Goal: Information Seeking & Learning: Learn about a topic

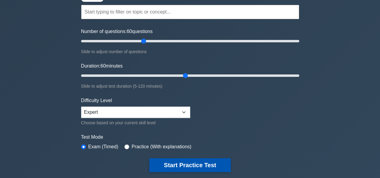
click at [194, 164] on button "Start Practice Test" at bounding box center [189, 165] width 81 height 14
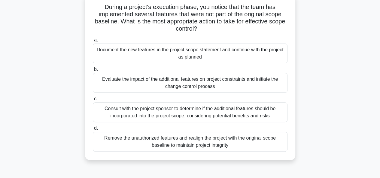
scroll to position [42, 0]
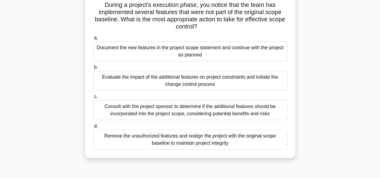
click at [234, 112] on div "Consult with the project sponsor to determine if the additional features should…" at bounding box center [190, 110] width 195 height 20
click at [93, 99] on input "c. Consult with the project sponsor to determine if the additional features sho…" at bounding box center [93, 97] width 0 height 4
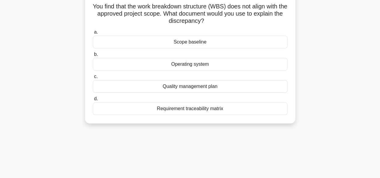
scroll to position [0, 0]
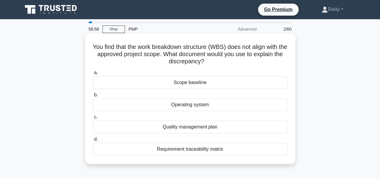
click at [187, 84] on div "Scope baseline" at bounding box center [190, 82] width 195 height 13
click at [93, 75] on input "a. Scope baseline" at bounding box center [93, 73] width 0 height 4
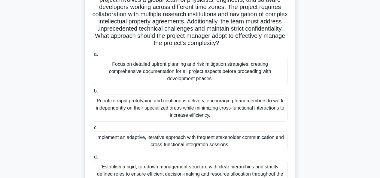
scroll to position [70, 0]
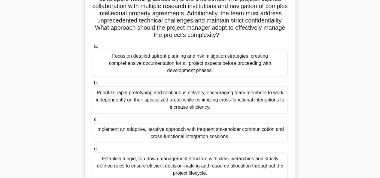
click at [229, 163] on div "Establish a rigid, top-down management structure with clear hierarchies and str…" at bounding box center [190, 166] width 195 height 27
click at [93, 151] on input "d. Establish a rigid, top-down management structure with clear hierarchies and …" at bounding box center [93, 149] width 0 height 4
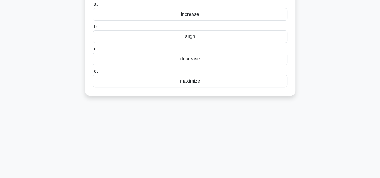
scroll to position [0, 0]
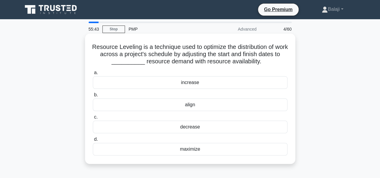
click at [189, 83] on div "increase" at bounding box center [190, 82] width 195 height 13
click at [93, 75] on input "a. increase" at bounding box center [93, 73] width 0 height 4
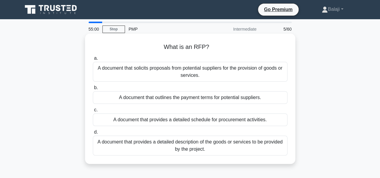
click at [175, 74] on div "A document that solicits proposals from potential suppliers for the provision o…" at bounding box center [190, 72] width 195 height 20
click at [93, 60] on input "a. A document that solicits proposals from potential suppliers for the provisio…" at bounding box center [93, 58] width 0 height 4
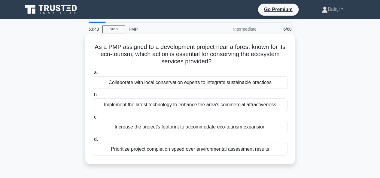
click at [196, 149] on div "Prioritize project completion speed over environmental assessment results" at bounding box center [190, 149] width 195 height 13
click at [93, 141] on input "d. Prioritize project completion speed over environmental assessment results" at bounding box center [93, 140] width 0 height 4
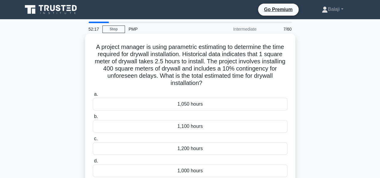
click at [196, 105] on div "1,050 hours" at bounding box center [190, 104] width 195 height 13
click at [93, 96] on input "a. 1,050 hours" at bounding box center [93, 95] width 0 height 4
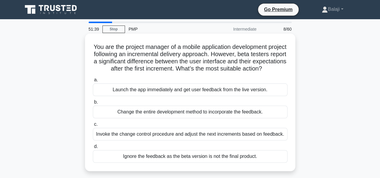
click at [168, 141] on div "Invoke the change control procedure and adjust the next increments based on fee…" at bounding box center [190, 134] width 195 height 13
click at [93, 126] on input "c. Invoke the change control procedure and adjust the next increments based on …" at bounding box center [93, 125] width 0 height 4
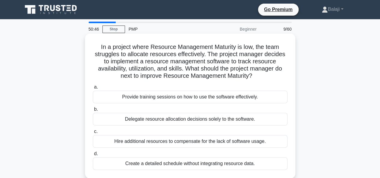
click at [182, 97] on div "Provide training sessions on how to use the software effectively." at bounding box center [190, 97] width 195 height 13
click at [93, 89] on input "a. Provide training sessions on how to use the software effectively." at bounding box center [93, 87] width 0 height 4
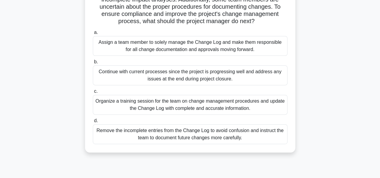
scroll to position [65, 0]
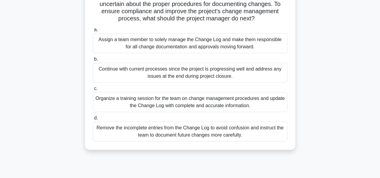
click at [244, 100] on div "Organize a training session for the team on change management procedures and up…" at bounding box center [190, 102] width 195 height 20
click at [93, 91] on input "c. Organize a training session for the team on change management procedures and…" at bounding box center [93, 89] width 0 height 4
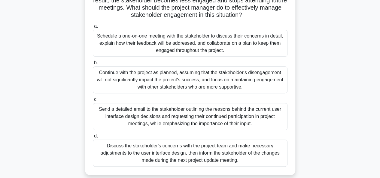
scroll to position [85, 0]
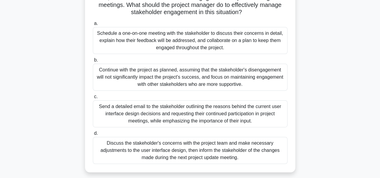
click at [194, 42] on div "Schedule a one-on-one meeting with the stakeholder to discuss their concerns in…" at bounding box center [190, 40] width 195 height 27
click at [93, 26] on input "a. Schedule a one-on-one meeting with the stakeholder to discuss their concerns…" at bounding box center [93, 24] width 0 height 4
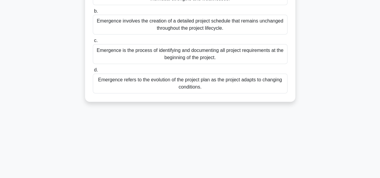
scroll to position [0, 0]
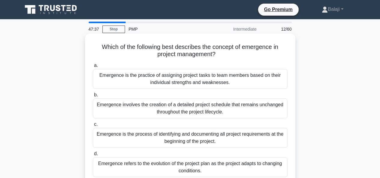
click at [175, 168] on div "Emergence refers to the evolution of the project plan as the project adapts to …" at bounding box center [190, 167] width 195 height 20
click at [93, 156] on input "d. Emergence refers to the evolution of the project plan as the project adapts …" at bounding box center [93, 154] width 0 height 4
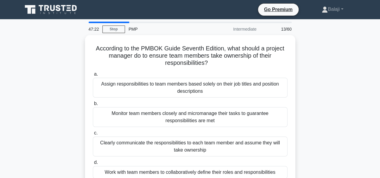
click at [37, 66] on div "According to the PMBOK Guide Seventh Edition, what should a project manager do …" at bounding box center [190, 114] width 342 height 159
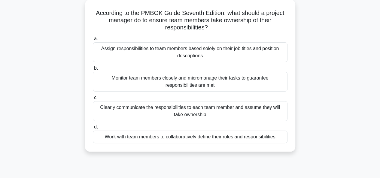
scroll to position [38, 0]
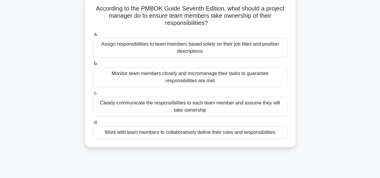
click at [196, 106] on div "Clearly communicate the responsibilities to each team member and assume they wi…" at bounding box center [190, 107] width 195 height 20
click at [93, 95] on input "c. Clearly communicate the responsibilities to each team member and assume they…" at bounding box center [93, 93] width 0 height 4
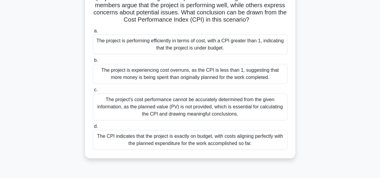
scroll to position [73, 0]
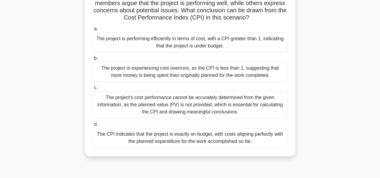
click at [218, 43] on div "The project is performing efficiently in terms of cost, with a CPI greater than…" at bounding box center [190, 42] width 195 height 20
click at [93, 31] on input "a. The project is performing efficiently in terms of cost, with a CPI greater t…" at bounding box center [93, 29] width 0 height 4
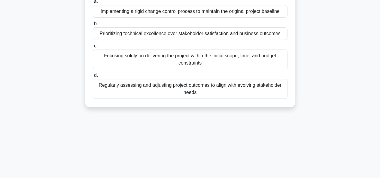
scroll to position [0, 0]
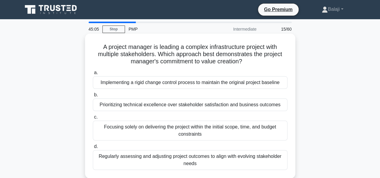
click at [183, 162] on div "Regularly assessing and adjusting project outcomes to align with evolving stake…" at bounding box center [190, 160] width 195 height 20
click at [93, 149] on input "d. Regularly assessing and adjusting project outcomes to align with evolving st…" at bounding box center [93, 147] width 0 height 4
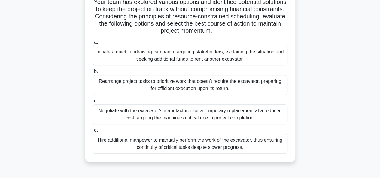
scroll to position [95, 0]
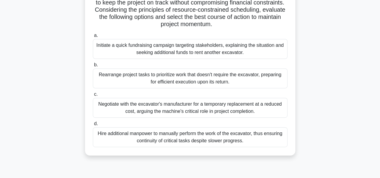
click at [234, 76] on div "Rearrange project tasks to prioritize work that doesn't require the excavator, …" at bounding box center [190, 78] width 195 height 20
click at [93, 67] on input "b. Rearrange project tasks to prioritize work that doesn't require the excavato…" at bounding box center [93, 65] width 0 height 4
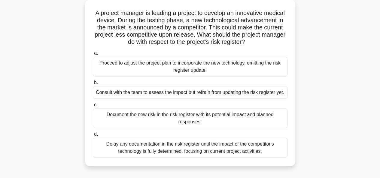
scroll to position [44, 0]
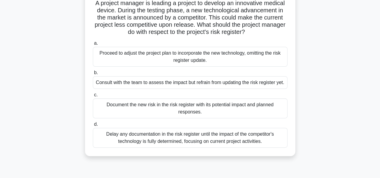
click at [189, 110] on div "Document the new risk in the risk register with its potential impact and planne…" at bounding box center [190, 109] width 195 height 20
click at [93, 97] on input "c. Document the new risk in the risk register with its potential impact and pla…" at bounding box center [93, 95] width 0 height 4
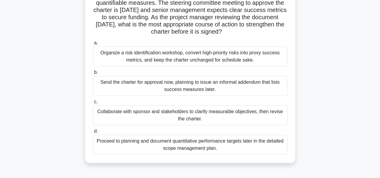
scroll to position [60, 0]
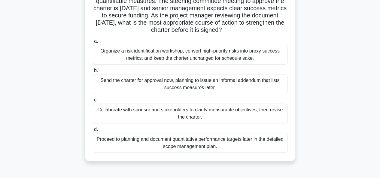
click at [177, 113] on div "Collaborate with sponsor and stakeholders to clarify measurable objectives, the…" at bounding box center [190, 114] width 195 height 20
click at [93, 102] on input "c. Collaborate with sponsor and stakeholders to clarify measurable objectives, …" at bounding box center [93, 100] width 0 height 4
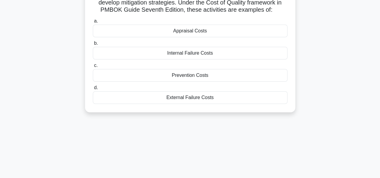
scroll to position [0, 0]
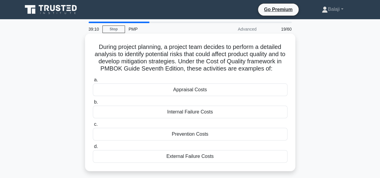
click at [201, 91] on div "Appraisal Costs" at bounding box center [190, 90] width 195 height 13
click at [93, 82] on input "a. Appraisal Costs" at bounding box center [93, 80] width 0 height 4
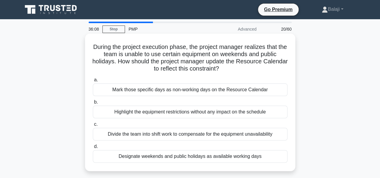
click at [153, 115] on div "Highlight the equipment restrictions without any impact on the schedule" at bounding box center [190, 112] width 195 height 13
click at [93, 104] on input "b. Highlight the equipment restrictions without any impact on the schedule" at bounding box center [93, 102] width 0 height 4
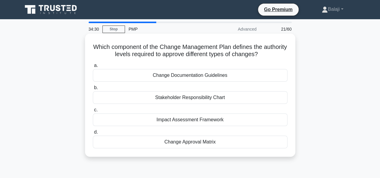
click at [201, 144] on div "Change Approval Matrix" at bounding box center [190, 142] width 195 height 13
click at [93, 134] on input "d. Change Approval Matrix" at bounding box center [93, 132] width 0 height 4
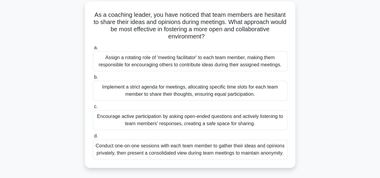
scroll to position [34, 0]
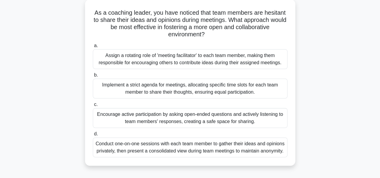
click at [208, 151] on div "Conduct one-on-one sessions with each team member to gather their ideas and opi…" at bounding box center [190, 148] width 195 height 20
click at [93, 136] on input "d. Conduct one-on-one sessions with each team member to gather their ideas and …" at bounding box center [93, 134] width 0 height 4
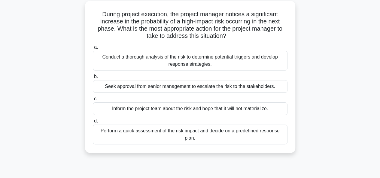
scroll to position [0, 0]
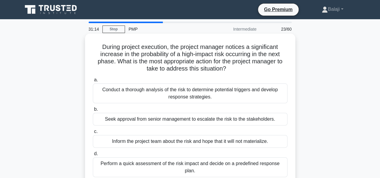
click at [205, 165] on div "Perform a quick assessment of the risk impact and decide on a predefined respon…" at bounding box center [190, 167] width 195 height 20
click at [93, 156] on input "d. Perform a quick assessment of the risk impact and decide on a predefined res…" at bounding box center [93, 154] width 0 height 4
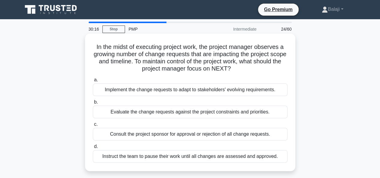
click at [189, 111] on div "Evaluate the change requests against the project constraints and priorities." at bounding box center [190, 112] width 195 height 13
click at [93, 104] on input "b. Evaluate the change requests against the project constraints and priorities." at bounding box center [93, 102] width 0 height 4
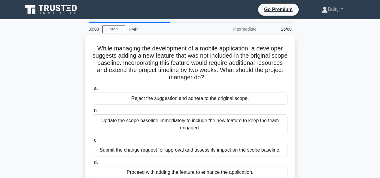
click at [69, 83] on div "While managing the development of a mobile application, a developer suggests ad…" at bounding box center [190, 114] width 342 height 159
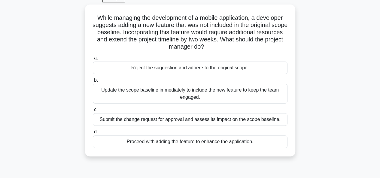
scroll to position [33, 0]
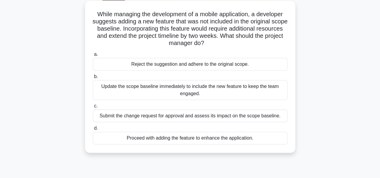
click at [168, 116] on div "Submit the change request for approval and assess its impact on the scope basel…" at bounding box center [190, 116] width 195 height 13
click at [93, 108] on input "c. Submit the change request for approval and assess its impact on the scope ba…" at bounding box center [93, 106] width 0 height 4
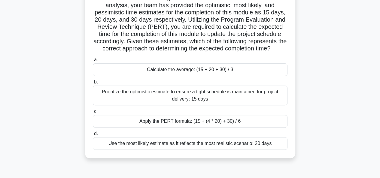
scroll to position [66, 0]
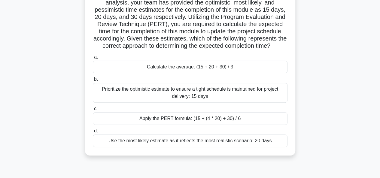
drag, startPoint x: 218, startPoint y: 44, endPoint x: 215, endPoint y: 53, distance: 8.8
click at [215, 50] on h5 "In the final quarter of a major software development project, you're facing tim…" at bounding box center [190, 13] width 196 height 73
copy h5 "etermining the expected completion time?"
click at [232, 125] on div "Apply the PERT formula: (15 + (4 * 20) + 30) / 6" at bounding box center [190, 118] width 195 height 13
click at [93, 111] on input "c. Apply the PERT formula: (15 + (4 * 20) + 30) / 6" at bounding box center [93, 109] width 0 height 4
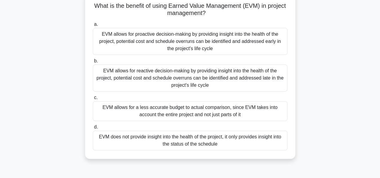
scroll to position [45, 0]
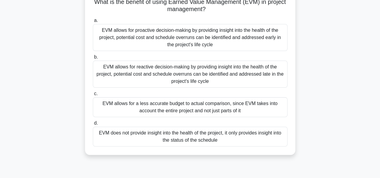
click at [202, 107] on div "EVM allows for a less accurate budget to actual comparison, since EVM takes int…" at bounding box center [190, 107] width 195 height 20
click at [93, 96] on input "c. EVM allows for a less accurate budget to actual comparison, since EVM takes …" at bounding box center [93, 94] width 0 height 4
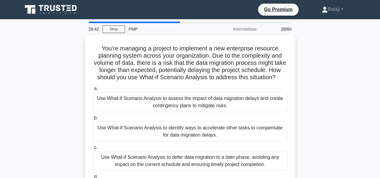
scroll to position [25, 0]
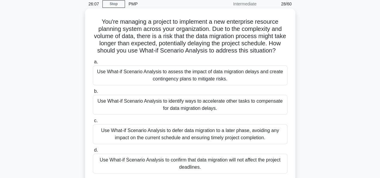
click at [214, 143] on div "Use What-if Scenario Analysis to defer data migration to a later phase, avoidin…" at bounding box center [190, 134] width 195 height 20
click at [93, 123] on input "c. Use What-if Scenario Analysis to defer data migration to a later phase, avoi…" at bounding box center [93, 121] width 0 height 4
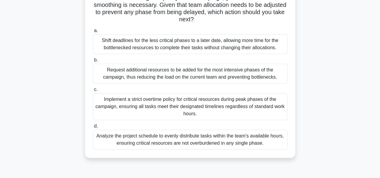
scroll to position [103, 0]
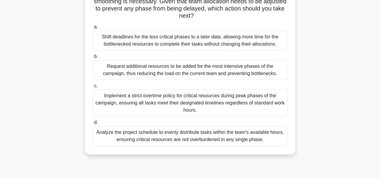
click at [223, 135] on div "Analyze the project schedule to evenly distribute tasks within the team's avail…" at bounding box center [190, 136] width 195 height 20
click at [93, 125] on input "d. Analyze the project schedule to evenly distribute tasks within the team's av…" at bounding box center [93, 123] width 0 height 4
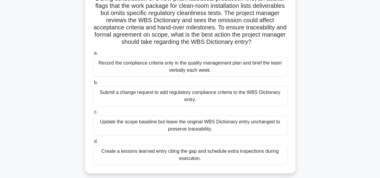
scroll to position [50, 0]
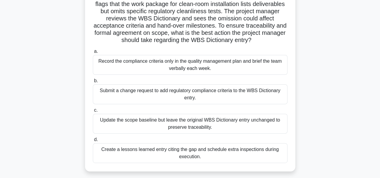
click at [201, 96] on div "Submit a change request to add regulatory compliance criteria to the WBS Dictio…" at bounding box center [190, 94] width 195 height 20
click at [93, 83] on input "b. Submit a change request to add regulatory compliance criteria to the WBS Dic…" at bounding box center [93, 81] width 0 height 4
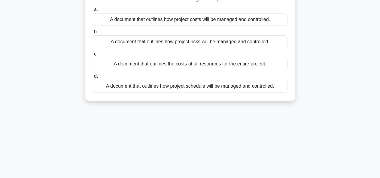
scroll to position [0, 0]
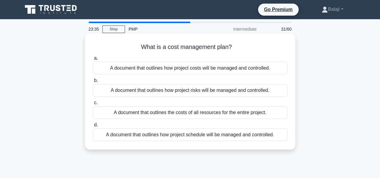
click at [203, 70] on div "A document that outlines how project costs will be managed and controlled." at bounding box center [190, 68] width 195 height 13
click at [93, 60] on input "a. A document that outlines how project costs will be managed and controlled." at bounding box center [93, 58] width 0 height 4
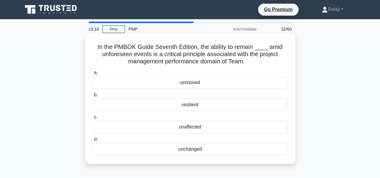
click at [186, 106] on div "resilient" at bounding box center [190, 105] width 195 height 13
click at [93, 97] on input "b. resilient" at bounding box center [93, 95] width 0 height 4
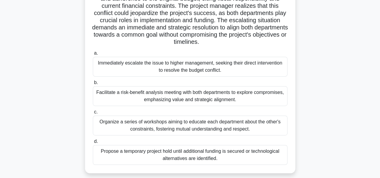
scroll to position [105, 0]
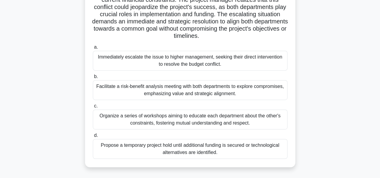
click at [186, 89] on div "Facilitate a risk-benefit analysis meeting with both departments to explore com…" at bounding box center [190, 90] width 195 height 20
click at [93, 79] on input "b. Facilitate a risk-benefit analysis meeting with both departments to explore …" at bounding box center [93, 77] width 0 height 4
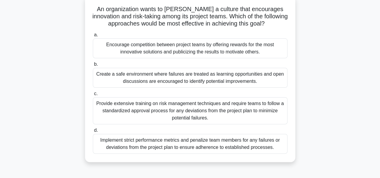
scroll to position [44, 0]
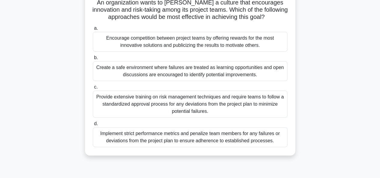
click at [187, 104] on div "Provide extensive training on risk management techniques and require teams to f…" at bounding box center [190, 104] width 195 height 27
click at [93, 89] on input "c. Provide extensive training on risk management techniques and require teams t…" at bounding box center [93, 87] width 0 height 4
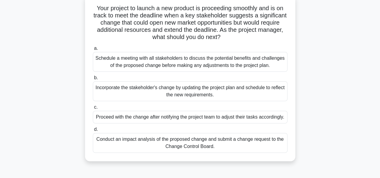
scroll to position [44, 0]
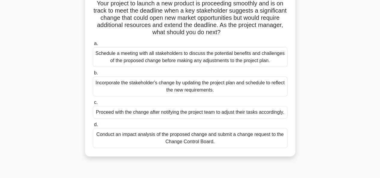
click at [181, 144] on div "Conduct an impact analysis of the proposed change and submit a change request t…" at bounding box center [190, 138] width 195 height 20
click at [93, 127] on input "d. Conduct an impact analysis of the proposed change and submit a change reques…" at bounding box center [93, 125] width 0 height 4
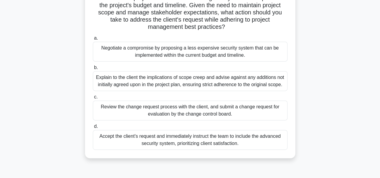
scroll to position [81, 0]
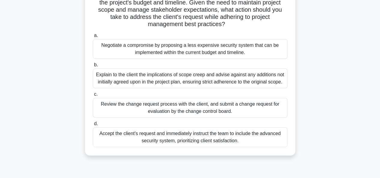
click at [187, 110] on div "Review the change request process with the client, and submit a change request …" at bounding box center [190, 108] width 195 height 20
click at [93, 96] on input "c. Review the change request process with the client, and submit a change reque…" at bounding box center [93, 95] width 0 height 4
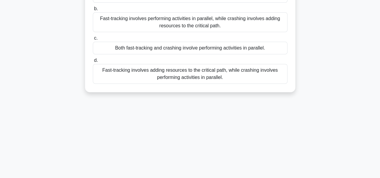
scroll to position [0, 0]
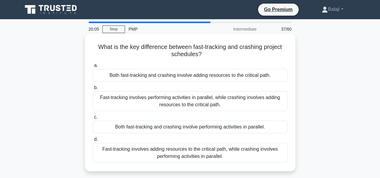
click at [190, 154] on div "Fast-tracking involves adding resources to the critical path, while crashing in…" at bounding box center [190, 153] width 195 height 20
click at [93, 141] on input "d. Fast-tracking involves adding resources to the critical path, while crashing…" at bounding box center [93, 140] width 0 height 4
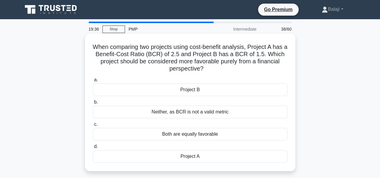
click at [200, 92] on div "Project B" at bounding box center [190, 90] width 195 height 13
click at [93, 82] on input "a. Project B" at bounding box center [93, 80] width 0 height 4
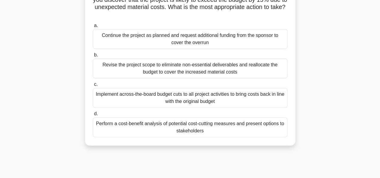
scroll to position [56, 0]
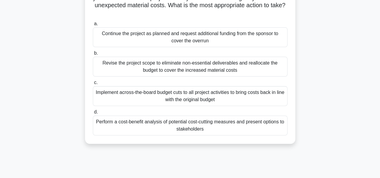
click at [219, 128] on div "Perform a cost-benefit analysis of potential cost-cutting measures and present …" at bounding box center [190, 126] width 195 height 20
click at [93, 114] on input "d. Perform a cost-benefit analysis of potential cost-cutting measures and prese…" at bounding box center [93, 112] width 0 height 4
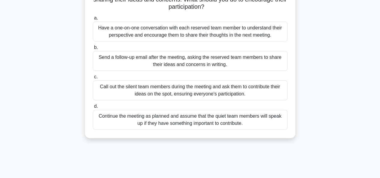
scroll to position [0, 0]
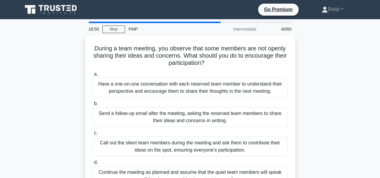
click at [46, 84] on div "During a team meeting, you observe that some members are not openly sharing the…" at bounding box center [190, 118] width 342 height 166
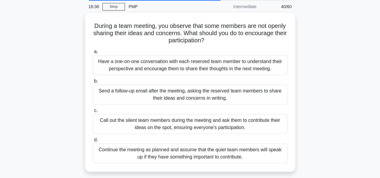
scroll to position [24, 0]
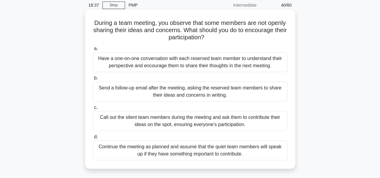
click at [172, 62] on div "Have a one-on-one conversation with each reserved team member to understand the…" at bounding box center [190, 62] width 195 height 20
click at [93, 51] on input "a. Have a one-on-one conversation with each reserved team member to understand …" at bounding box center [93, 49] width 0 height 4
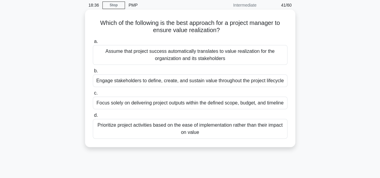
scroll to position [0, 0]
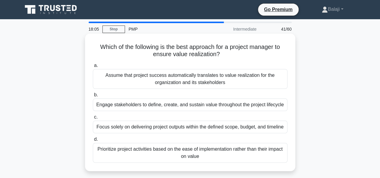
click at [191, 106] on div "Engage stakeholders to define, create, and sustain value throughout the project…" at bounding box center [190, 105] width 195 height 13
click at [93, 97] on input "b. Engage stakeholders to define, create, and sustain value throughout the proj…" at bounding box center [93, 95] width 0 height 4
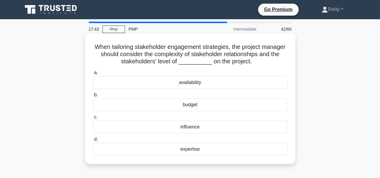
click at [194, 84] on div "availability" at bounding box center [190, 82] width 195 height 13
click at [93, 75] on input "a. availability" at bounding box center [93, 73] width 0 height 4
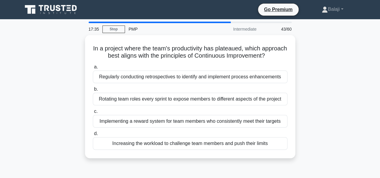
click at [18, 74] on main "17:35 Stop PMP Intermediate 43/60 In a project where the team's productivity ha…" at bounding box center [190, 171] width 380 height 305
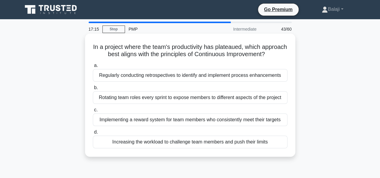
click at [148, 82] on div "Regularly conducting retrospectives to identify and implement process enhanceme…" at bounding box center [190, 75] width 195 height 13
click at [93, 68] on input "a. Regularly conducting retrospectives to identify and implement process enhanc…" at bounding box center [93, 66] width 0 height 4
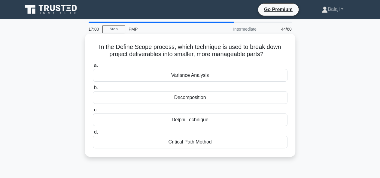
click at [187, 121] on div "Delphi Technique" at bounding box center [190, 120] width 195 height 13
click at [93, 112] on input "c. Delphi Technique" at bounding box center [93, 110] width 0 height 4
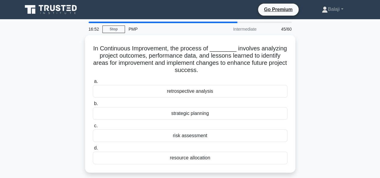
click at [62, 44] on div "In Continuous Improvement, the process of ________ involves analyzing project o…" at bounding box center [190, 107] width 342 height 145
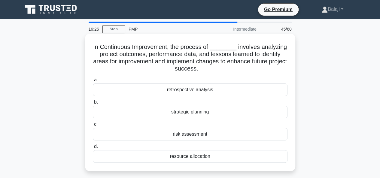
click at [194, 90] on div "retrospective analysis" at bounding box center [190, 90] width 195 height 13
click at [93, 82] on input "a. retrospective analysis" at bounding box center [93, 80] width 0 height 4
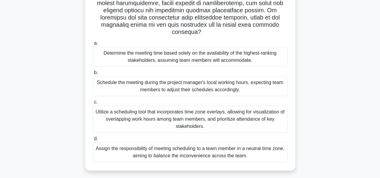
scroll to position [126, 0]
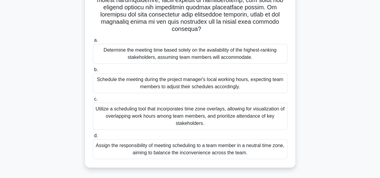
click at [191, 116] on div "Utilize a scheduling tool that incorporates time zone overlays, allowing for vi…" at bounding box center [190, 116] width 195 height 27
click at [93, 101] on input "c. Utilize a scheduling tool that incorporates time zone overlays, allowing for…" at bounding box center [93, 99] width 0 height 4
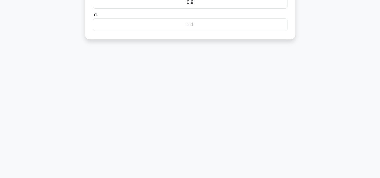
scroll to position [0, 0]
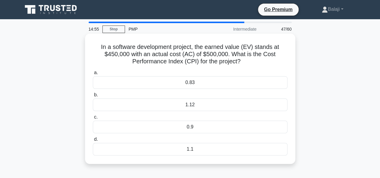
click at [193, 128] on div "0.9" at bounding box center [190, 127] width 195 height 13
click at [93, 119] on input "c. 0.9" at bounding box center [93, 117] width 0 height 4
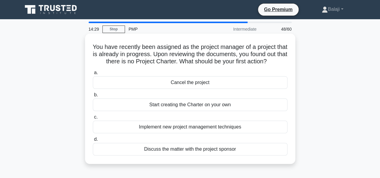
click at [195, 156] on div "Discuss the matter with the project sponsor" at bounding box center [190, 149] width 195 height 13
click at [93, 141] on input "d. Discuss the matter with the project sponsor" at bounding box center [93, 140] width 0 height 4
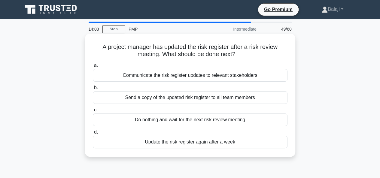
click at [191, 75] on div "Communicate the risk register updates to relevant stakeholders" at bounding box center [190, 75] width 195 height 13
click at [93, 68] on input "a. Communicate the risk register updates to relevant stakeholders" at bounding box center [93, 66] width 0 height 4
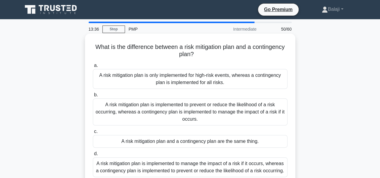
click at [160, 113] on div "A risk mitigation plan is implemented to prevent or reduce the likelihood of a …" at bounding box center [190, 112] width 195 height 27
click at [93, 97] on input "b. A risk mitigation plan is implemented to prevent or reduce the likelihood of…" at bounding box center [93, 95] width 0 height 4
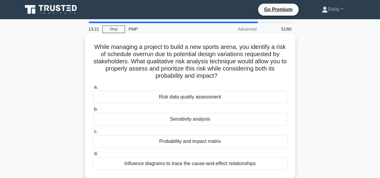
click at [192, 144] on div "Probability and impact matrix" at bounding box center [190, 141] width 195 height 13
click at [93, 134] on input "c. Probability and impact matrix" at bounding box center [93, 132] width 0 height 4
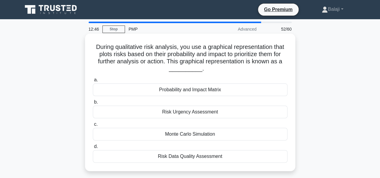
click at [203, 90] on div "Probability and Impact Matrix" at bounding box center [190, 90] width 195 height 13
click at [93, 82] on input "a. Probability and Impact Matrix" at bounding box center [93, 80] width 0 height 4
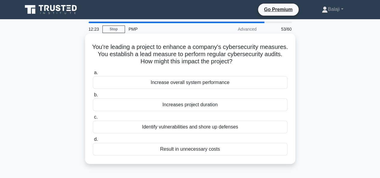
click at [194, 128] on div "Identify vulnerabilities and shore up defenses" at bounding box center [190, 127] width 195 height 13
click at [93, 119] on input "c. Identify vulnerabilities and shore up defenses" at bounding box center [93, 117] width 0 height 4
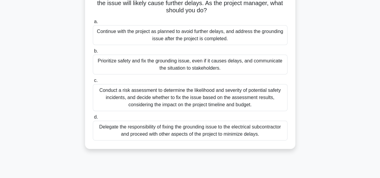
scroll to position [69, 0]
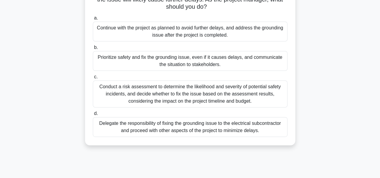
click at [159, 93] on div "Conduct a risk assessment to determine the likelihood and severity of potential…" at bounding box center [190, 94] width 195 height 27
click at [93, 79] on input "c. Conduct a risk assessment to determine the likelihood and severity of potent…" at bounding box center [93, 77] width 0 height 4
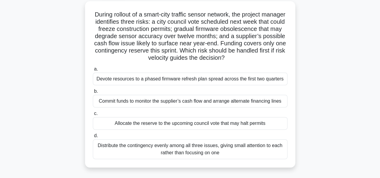
scroll to position [46, 0]
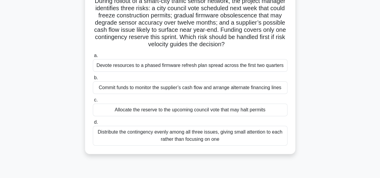
click at [216, 137] on div "Distribute the contingency evenly among all three issues, giving small attentio…" at bounding box center [190, 136] width 195 height 20
click at [93, 124] on input "d. Distribute the contingency evenly among all three issues, giving small atten…" at bounding box center [93, 122] width 0 height 4
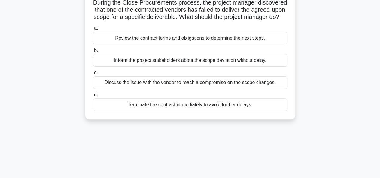
scroll to position [0, 0]
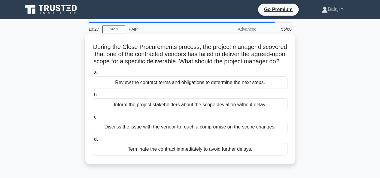
click at [211, 111] on div "Inform the project stakeholders about the scope deviation without delay." at bounding box center [190, 105] width 195 height 13
click at [93, 97] on input "b. Inform the project stakeholders about the scope deviation without delay." at bounding box center [93, 95] width 0 height 4
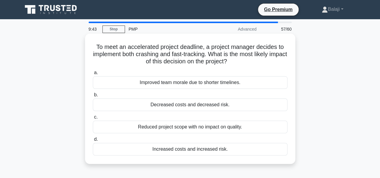
click at [205, 107] on div "Decreased costs and decreased risk." at bounding box center [190, 105] width 195 height 13
click at [93, 97] on input "b. Decreased costs and decreased risk." at bounding box center [93, 95] width 0 height 4
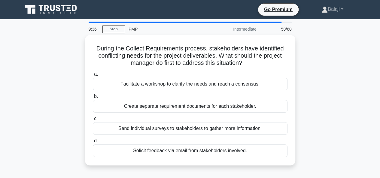
click at [30, 51] on div "During the Collect Requirements process, stakeholders have identified conflicti…" at bounding box center [190, 104] width 342 height 138
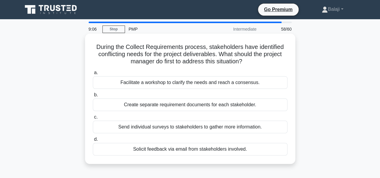
click at [181, 84] on div "Facilitate a workshop to clarify the needs and reach a consensus." at bounding box center [190, 82] width 195 height 13
click at [93, 75] on input "a. Facilitate a workshop to clarify the needs and reach a consensus." at bounding box center [93, 73] width 0 height 4
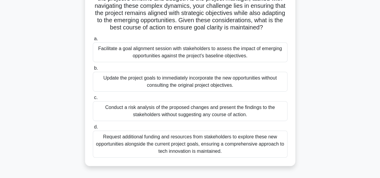
scroll to position [116, 0]
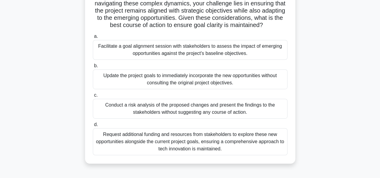
click at [174, 58] on div "Facilitate a goal alignment session with stakeholders to assess the impact of e…" at bounding box center [190, 50] width 195 height 20
click at [93, 38] on input "a. Facilitate a goal alignment session with stakeholders to assess the impact o…" at bounding box center [93, 37] width 0 height 4
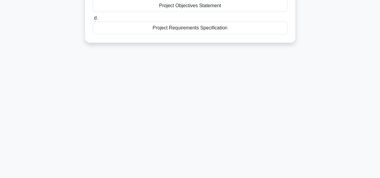
scroll to position [0, 0]
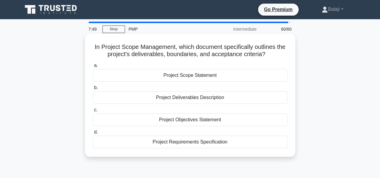
click at [193, 75] on div "Project Scope Statement" at bounding box center [190, 75] width 195 height 13
click at [93, 68] on input "a. Project Scope Statement" at bounding box center [93, 66] width 0 height 4
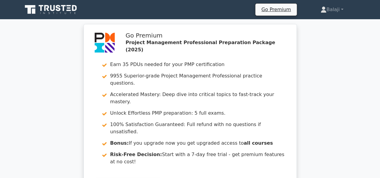
click at [55, 55] on div "Go Premium Project Management Professional Preparation Package (2025) Earn 35 P…" at bounding box center [190, 116] width 380 height 184
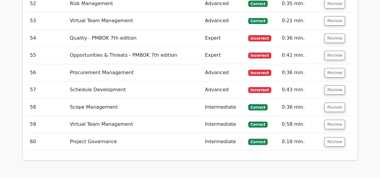
scroll to position [2259, 0]
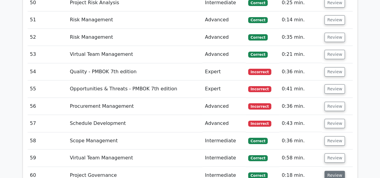
click at [336, 171] on button "Review" at bounding box center [334, 175] width 20 height 9
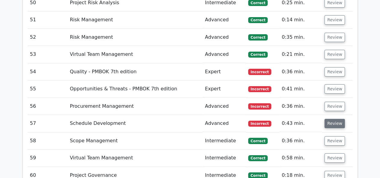
click at [334, 119] on button "Review" at bounding box center [334, 123] width 20 height 9
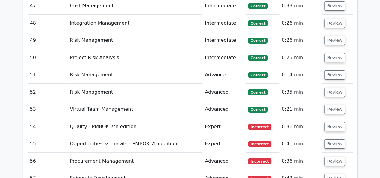
scroll to position [2201, 0]
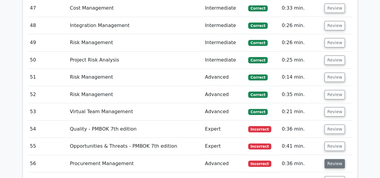
click at [333, 159] on button "Review" at bounding box center [334, 163] width 20 height 9
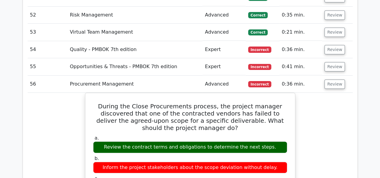
scroll to position [2291, 0]
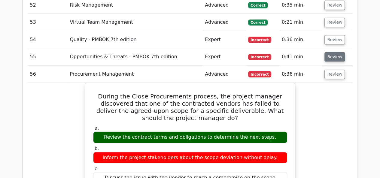
click at [331, 52] on button "Review" at bounding box center [334, 56] width 20 height 9
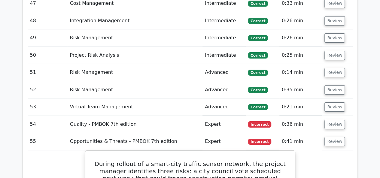
scroll to position [2194, 0]
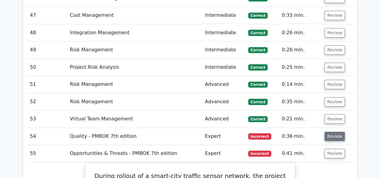
click at [335, 132] on button "Review" at bounding box center [334, 136] width 20 height 9
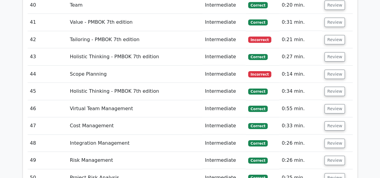
scroll to position [2080, 0]
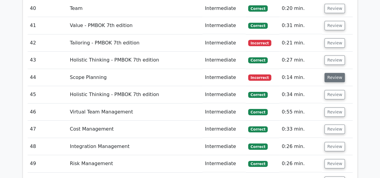
click at [333, 73] on button "Review" at bounding box center [334, 77] width 20 height 9
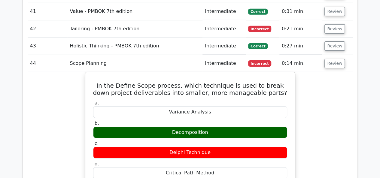
scroll to position [2044, 0]
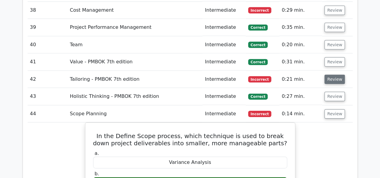
click at [335, 75] on button "Review" at bounding box center [334, 79] width 20 height 9
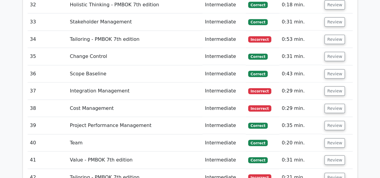
scroll to position [1942, 0]
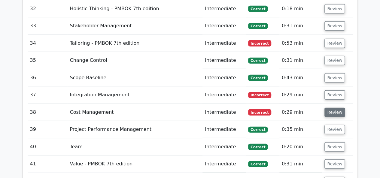
click at [333, 108] on button "Review" at bounding box center [334, 112] width 20 height 9
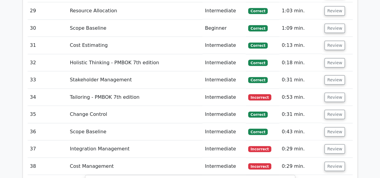
scroll to position [1883, 0]
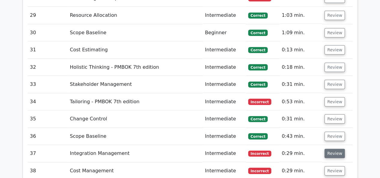
click at [330, 149] on button "Review" at bounding box center [334, 153] width 20 height 9
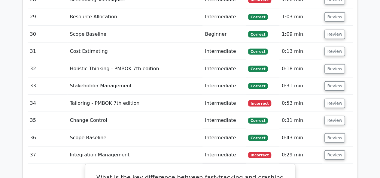
scroll to position [1871, 0]
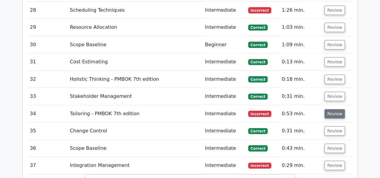
click at [332, 109] on button "Review" at bounding box center [334, 113] width 20 height 9
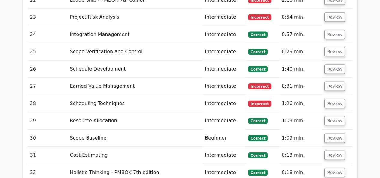
scroll to position [1772, 0]
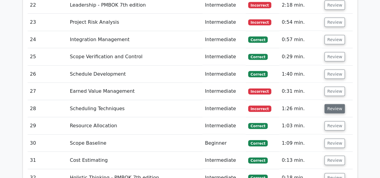
click at [335, 104] on button "Review" at bounding box center [334, 108] width 20 height 9
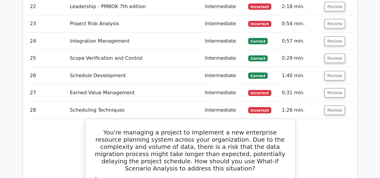
scroll to position [1783, 0]
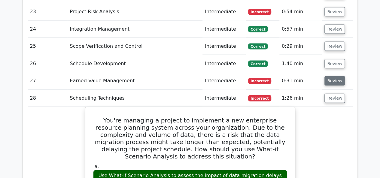
click at [331, 76] on button "Review" at bounding box center [334, 80] width 20 height 9
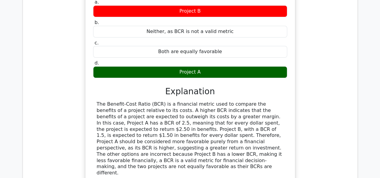
scroll to position [3457, 0]
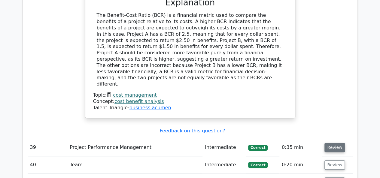
click at [335, 143] on button "Review" at bounding box center [334, 147] width 20 height 9
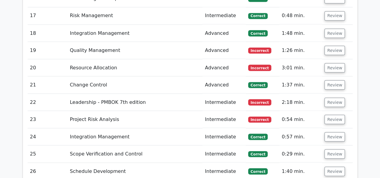
scroll to position [1669, 0]
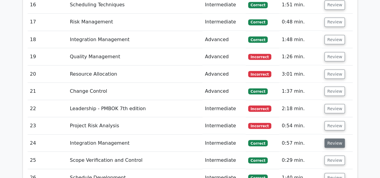
click at [331, 138] on button "Review" at bounding box center [334, 142] width 20 height 9
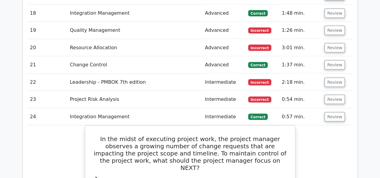
scroll to position [1721, 0]
